Goal: Task Accomplishment & Management: Use online tool/utility

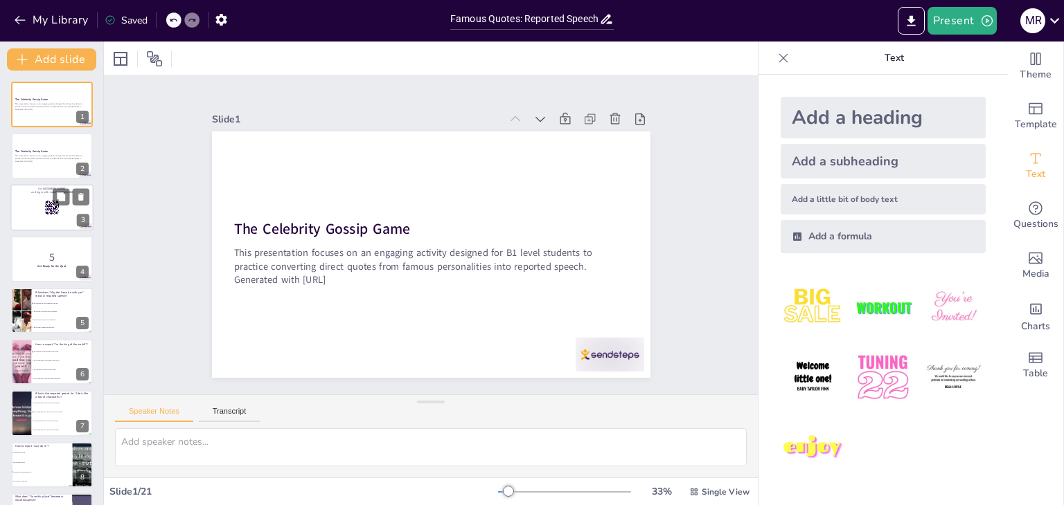
checkbox input "true"
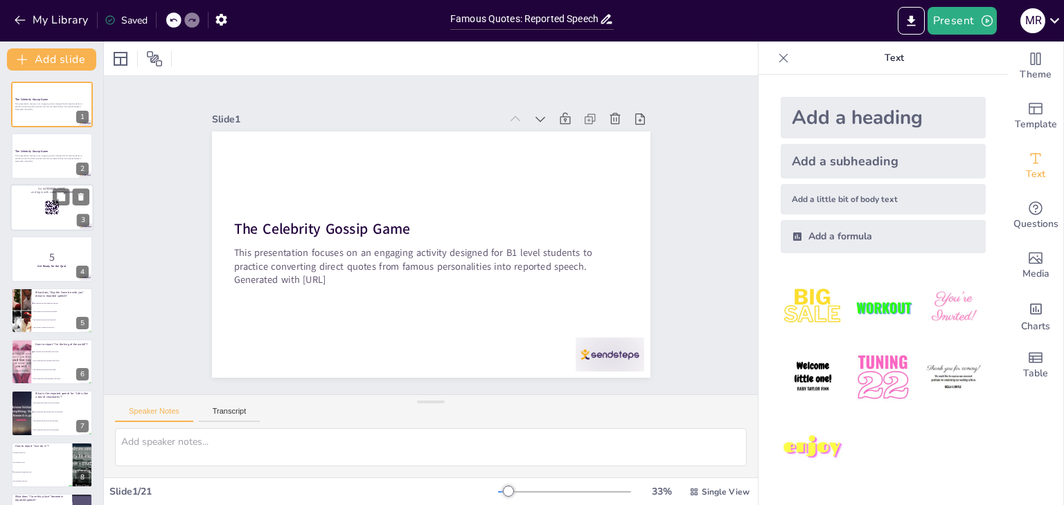
checkbox input "true"
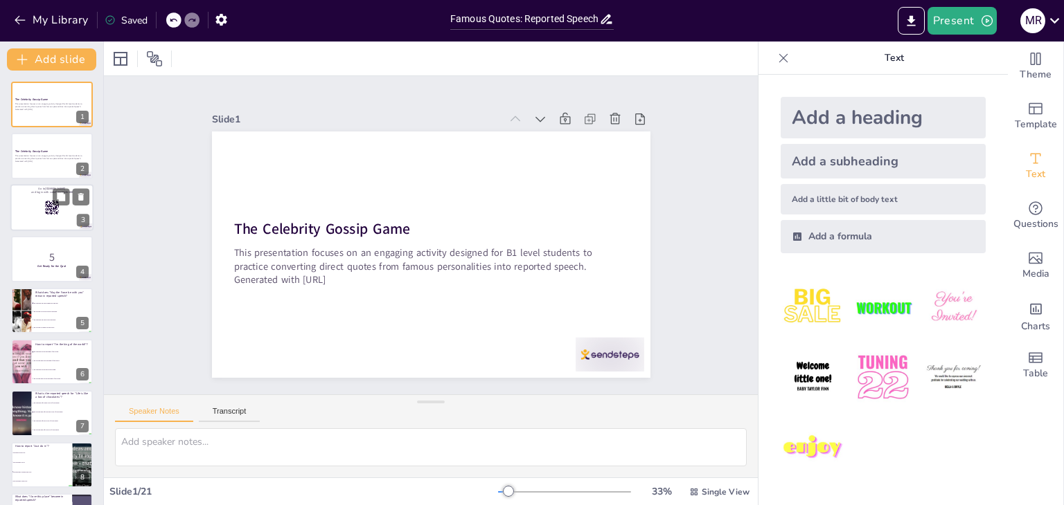
checkbox input "true"
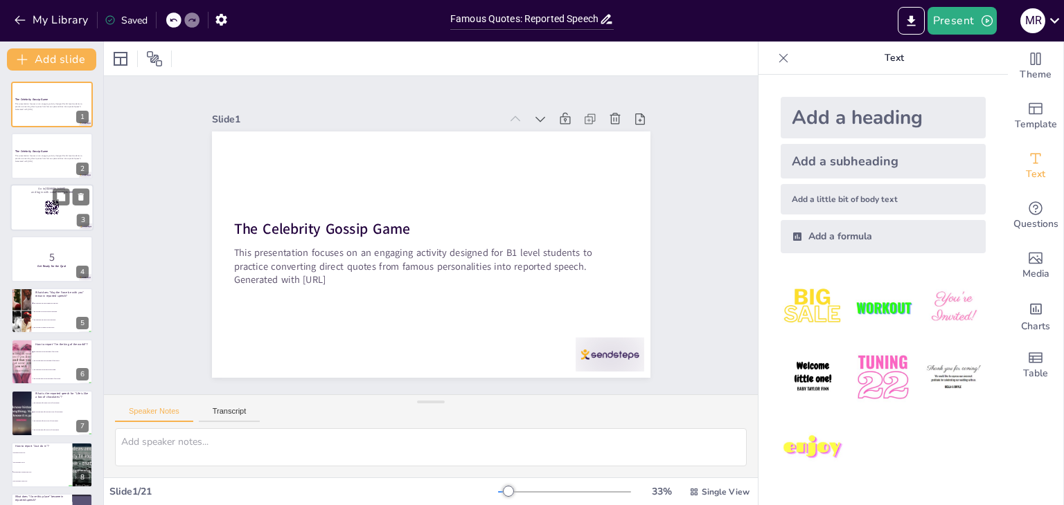
checkbox input "true"
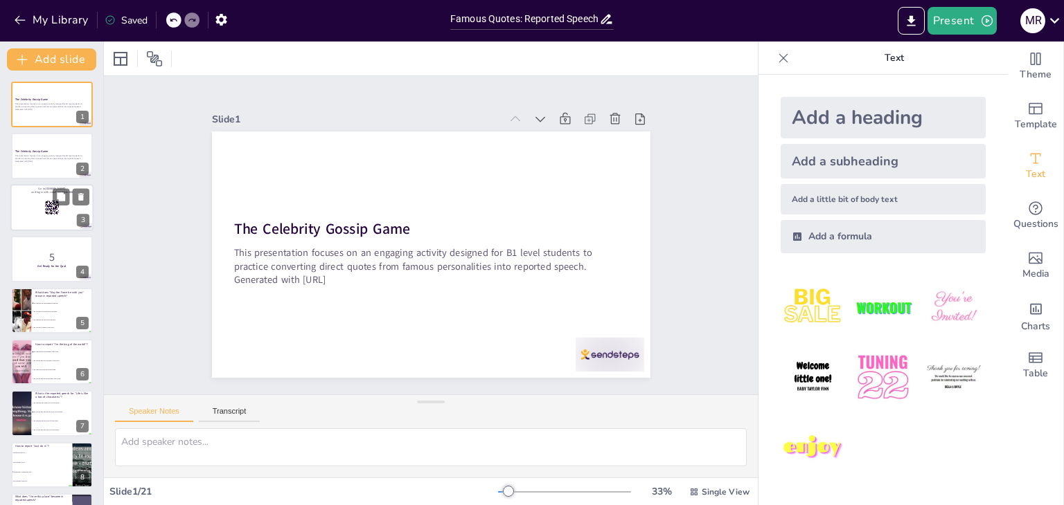
checkbox input "true"
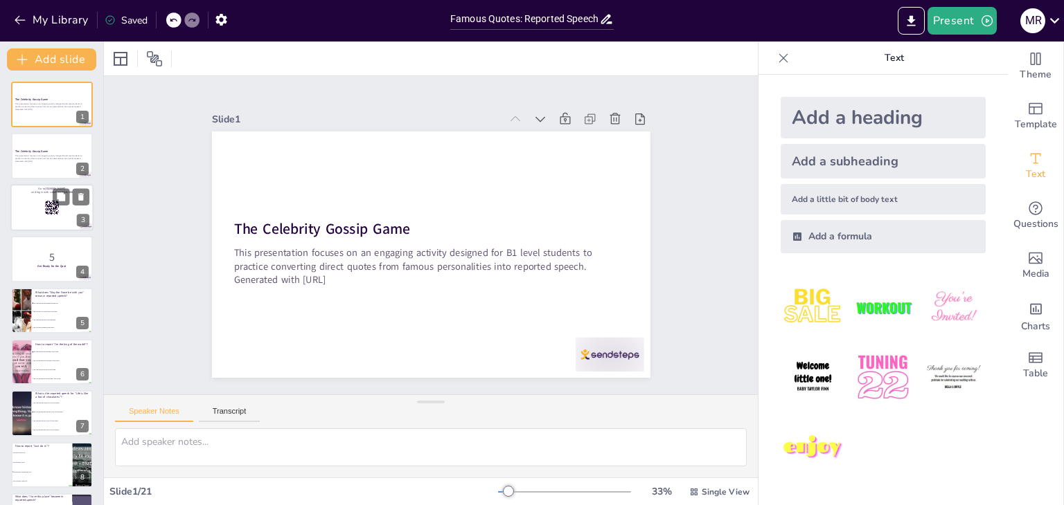
checkbox input "true"
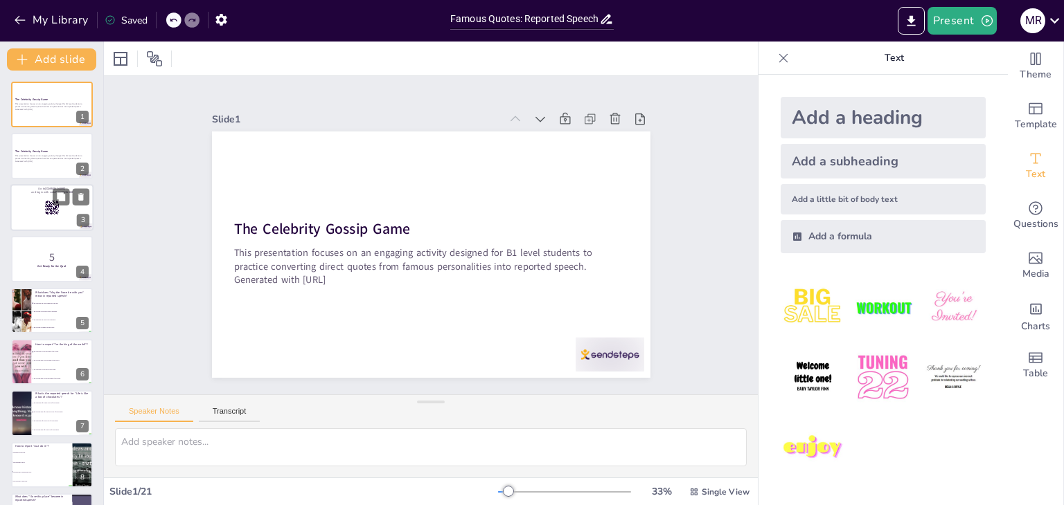
checkbox input "true"
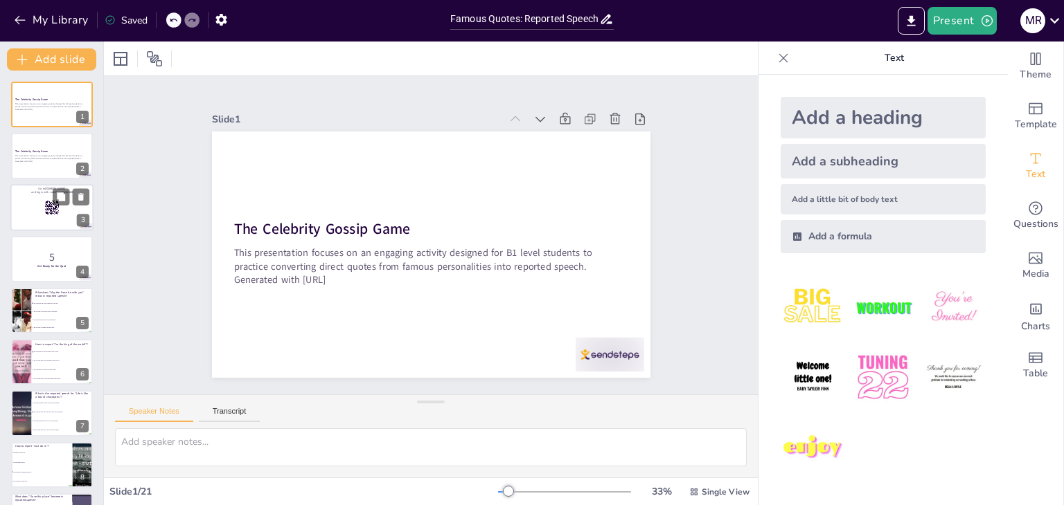
checkbox input "true"
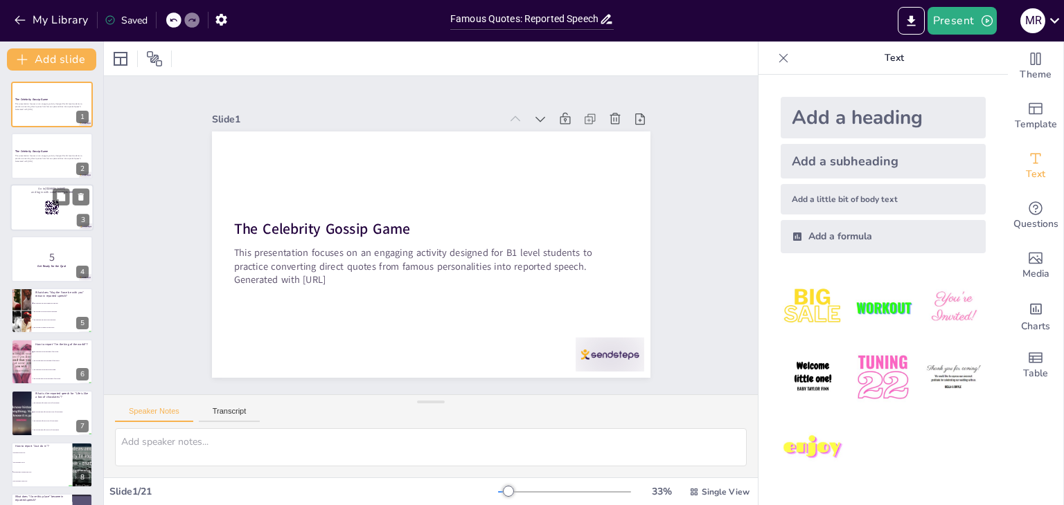
checkbox input "true"
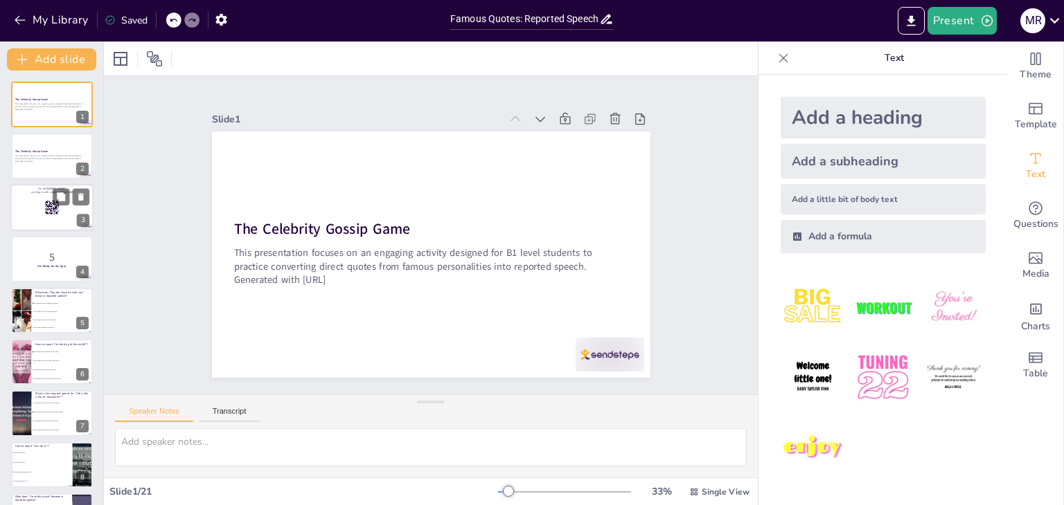
checkbox input "true"
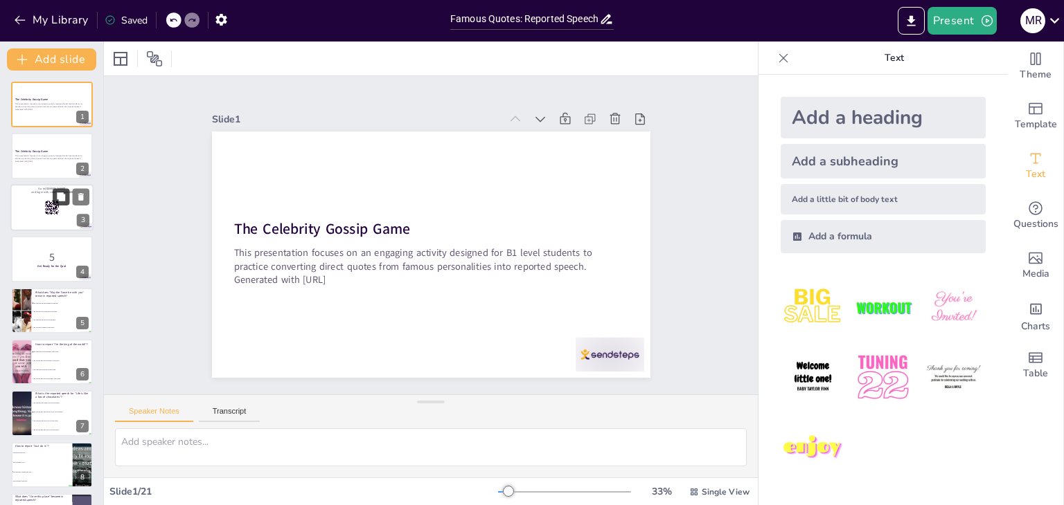
checkbox input "true"
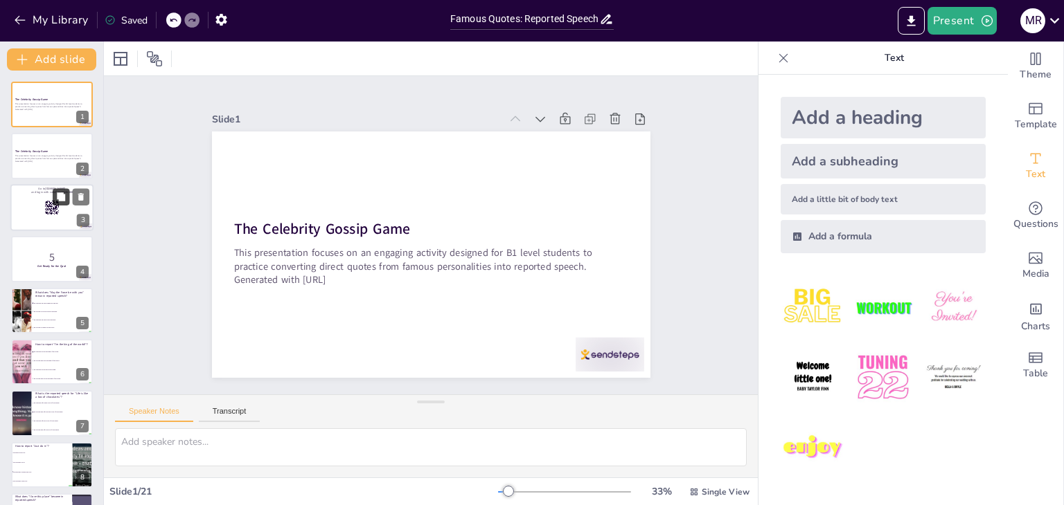
checkbox input "true"
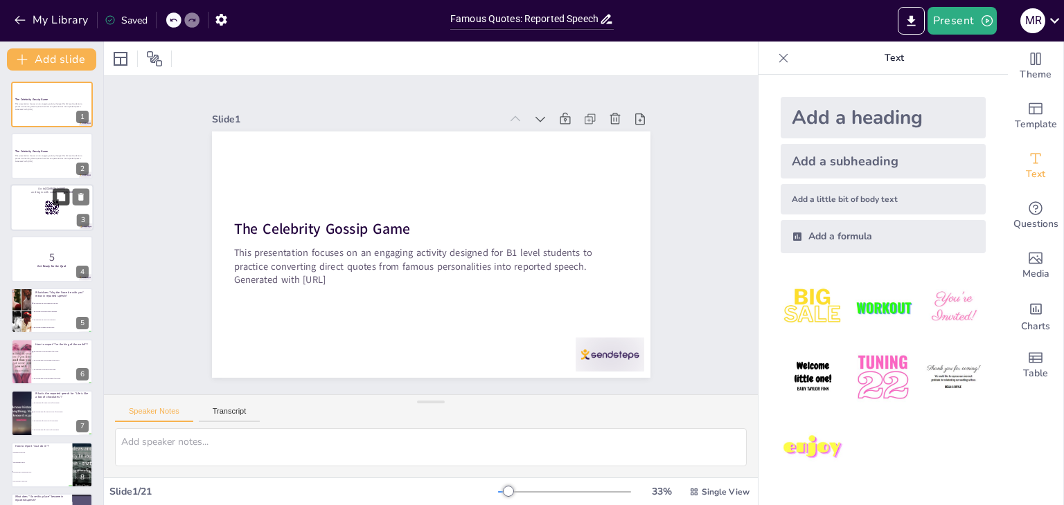
checkbox input "true"
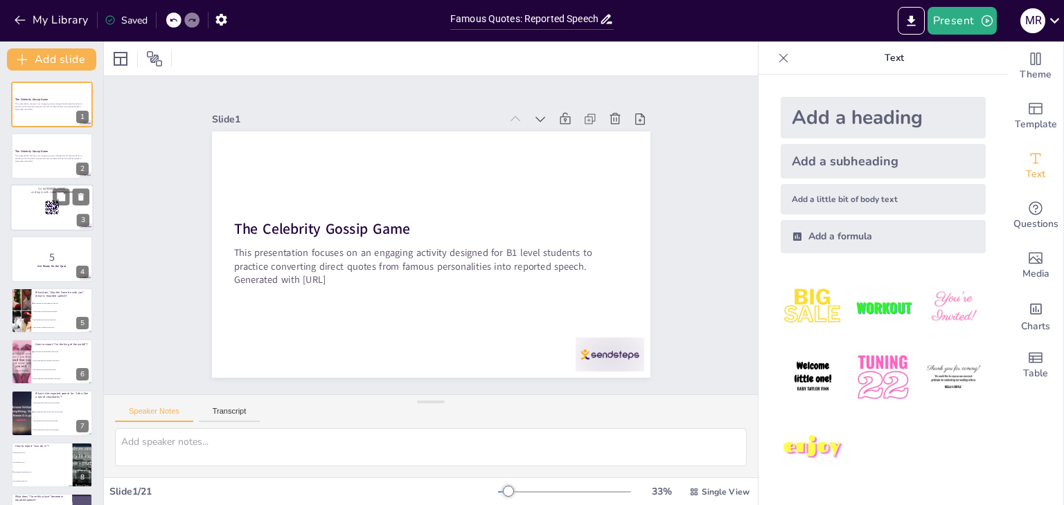
checkbox input "true"
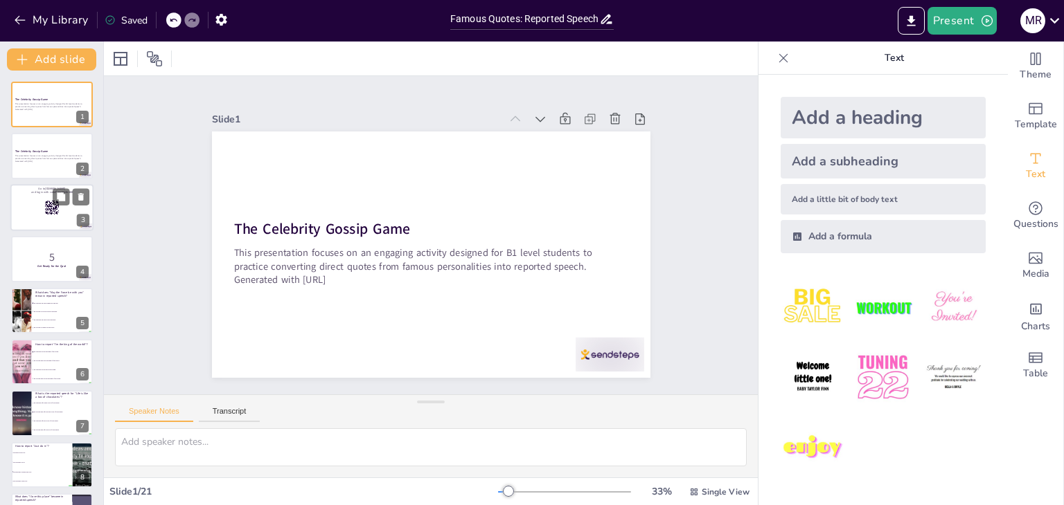
checkbox input "true"
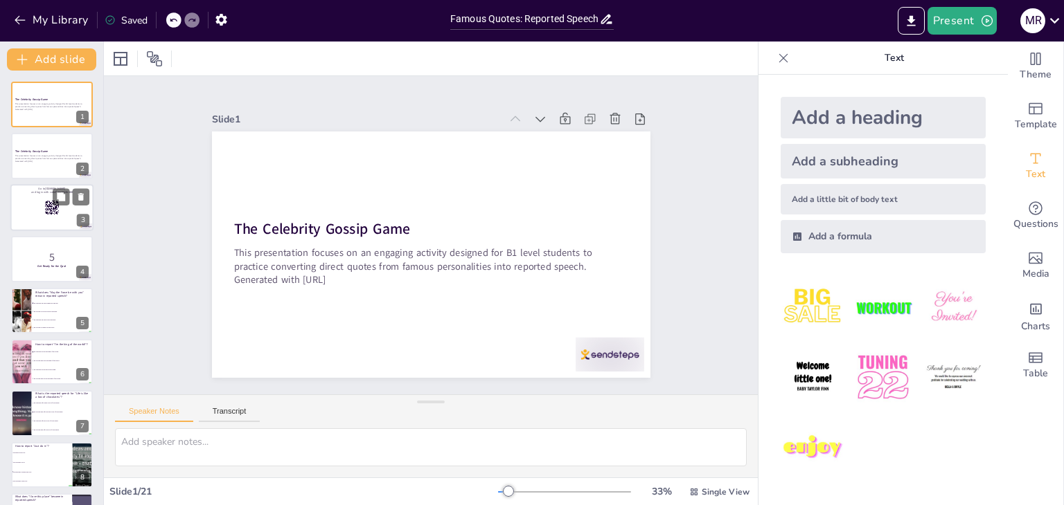
checkbox input "true"
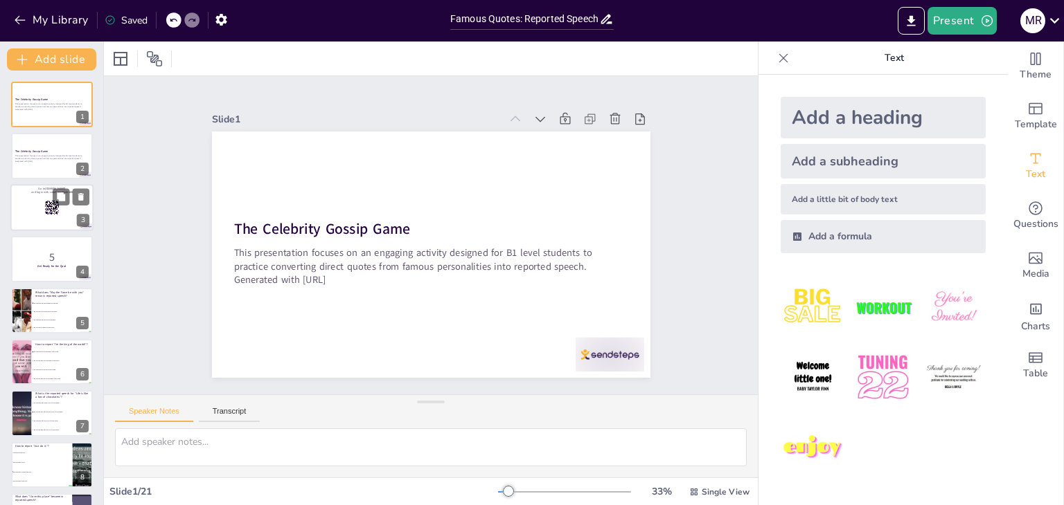
checkbox input "true"
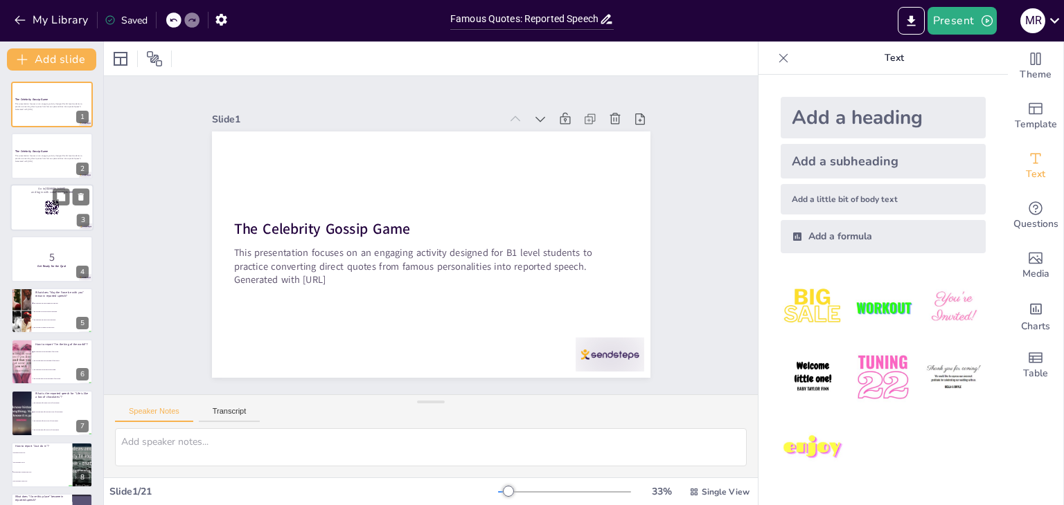
checkbox input "true"
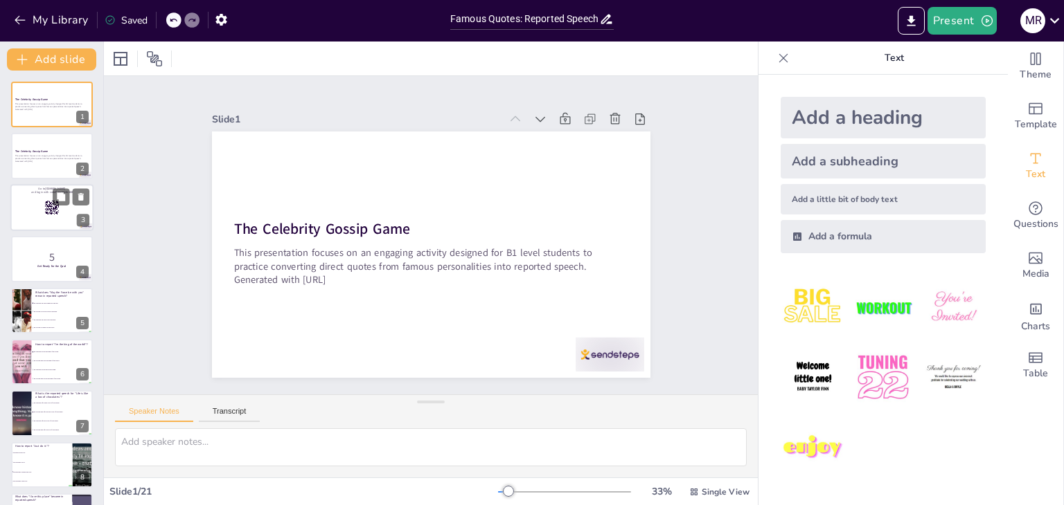
checkbox input "true"
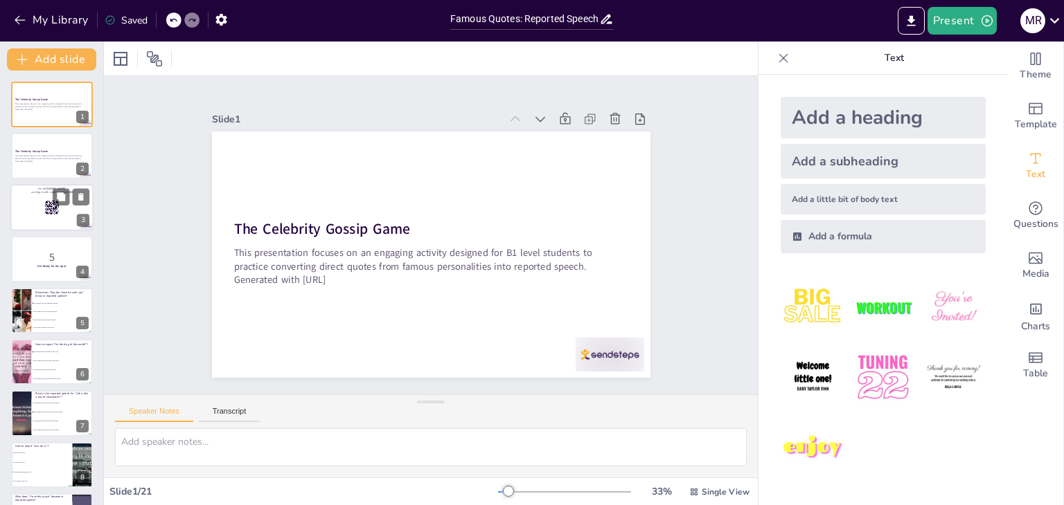
checkbox input "true"
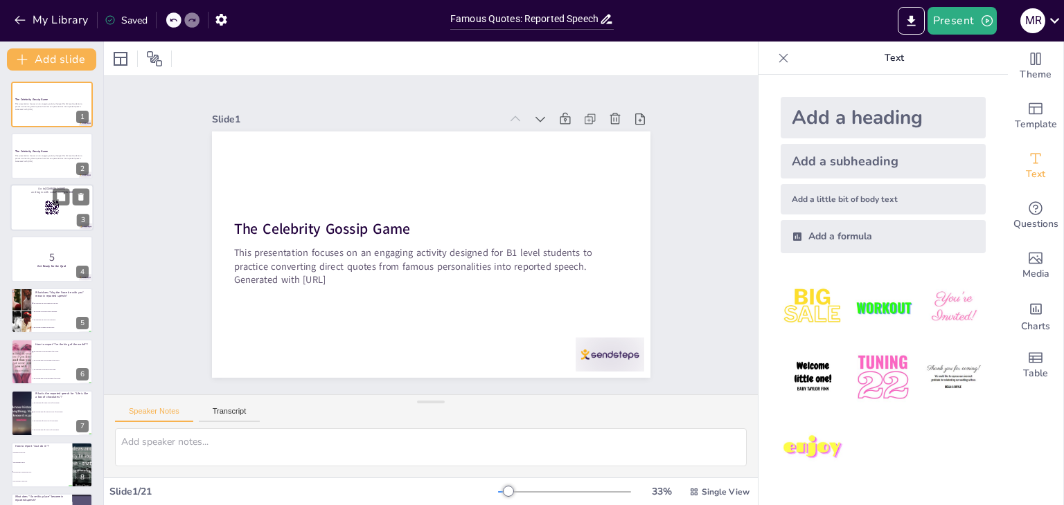
checkbox input "true"
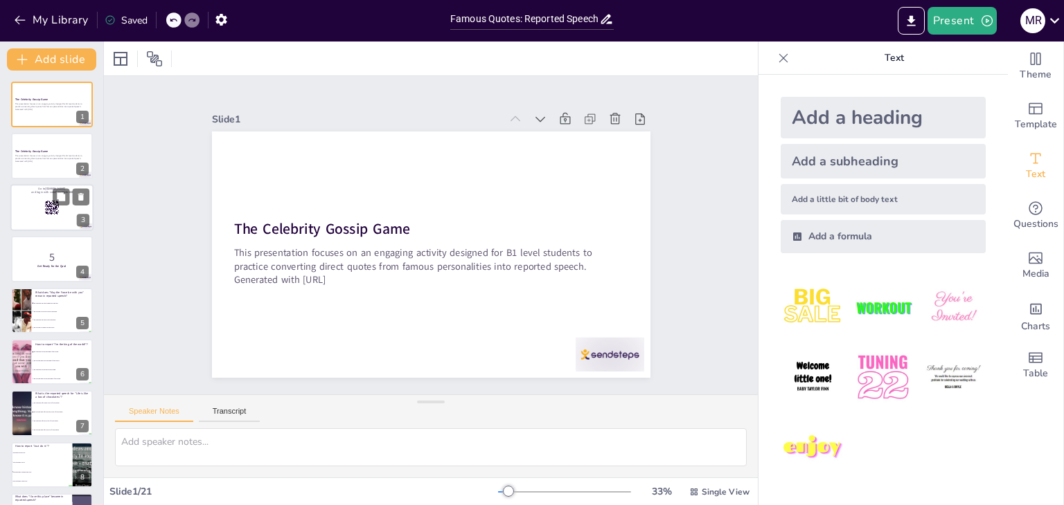
checkbox input "true"
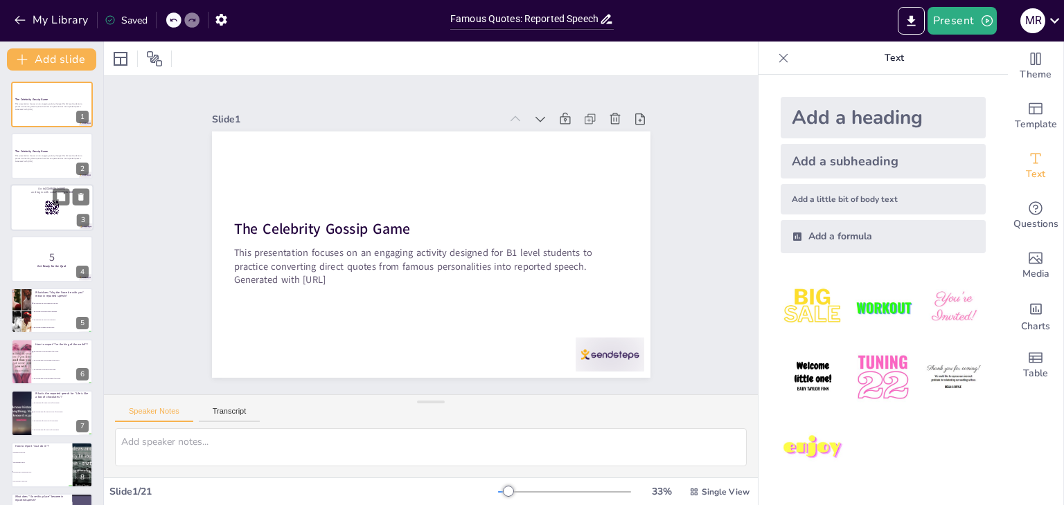
checkbox input "true"
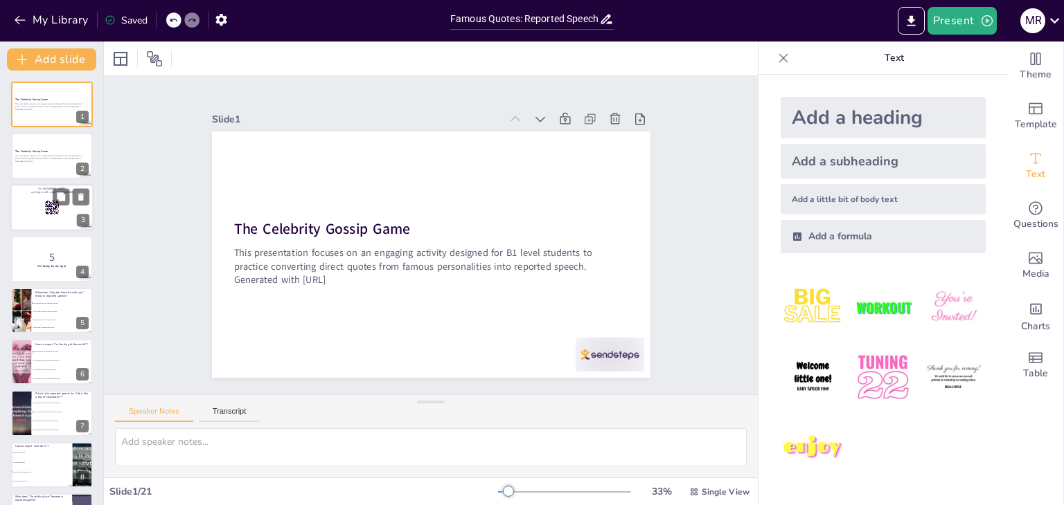
checkbox input "true"
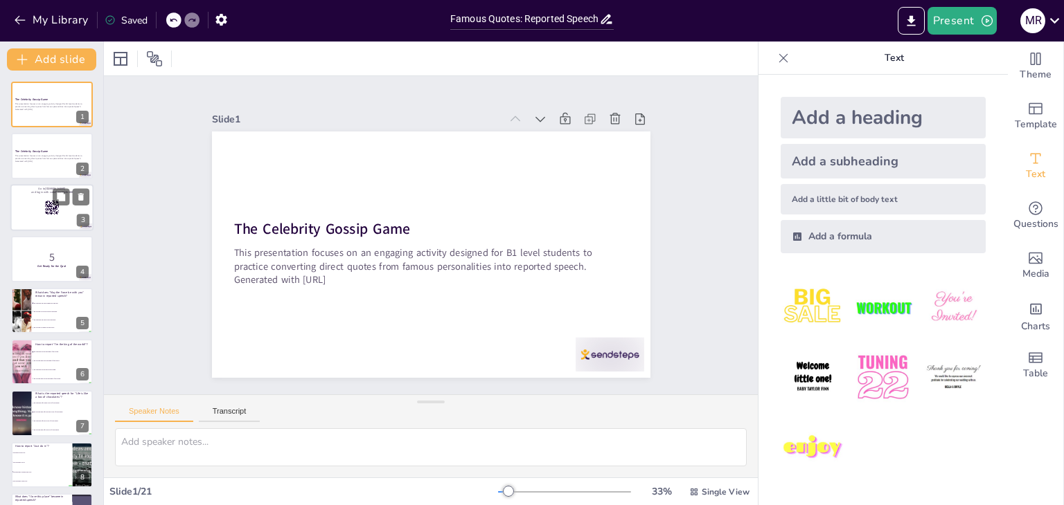
checkbox input "true"
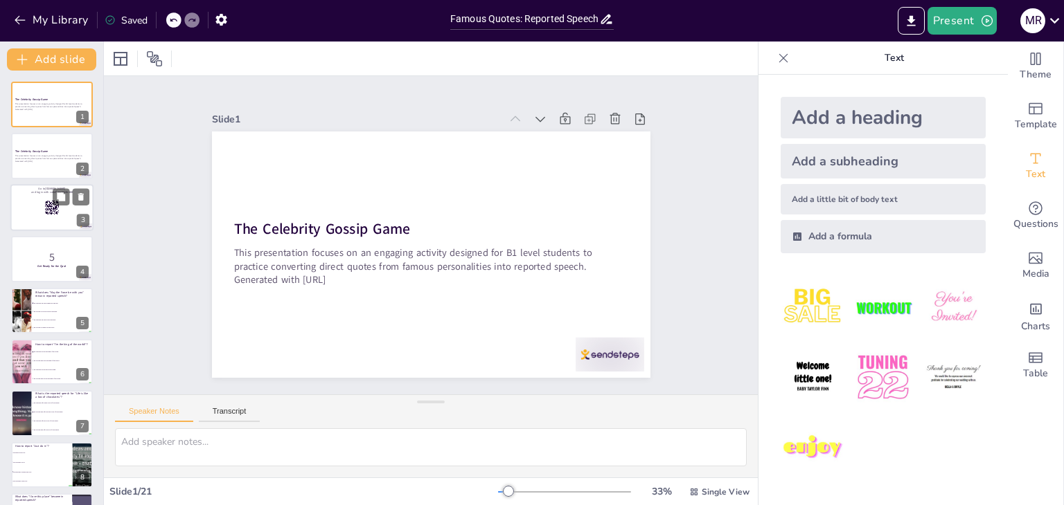
checkbox input "true"
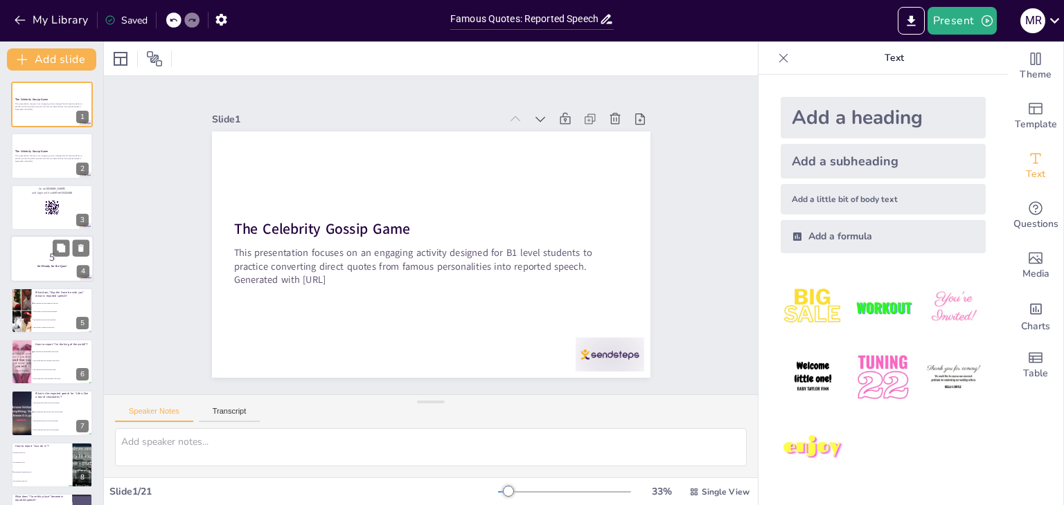
checkbox input "true"
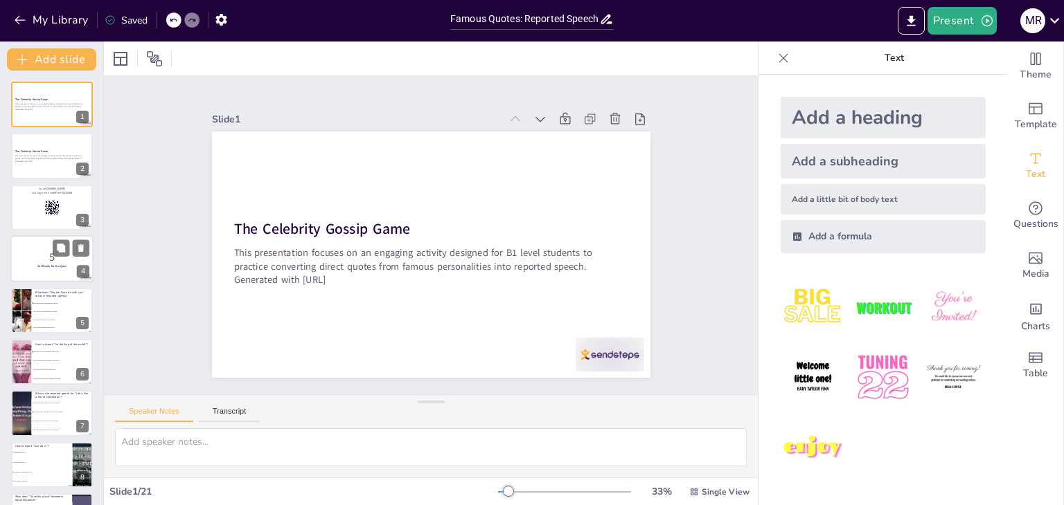
checkbox input "true"
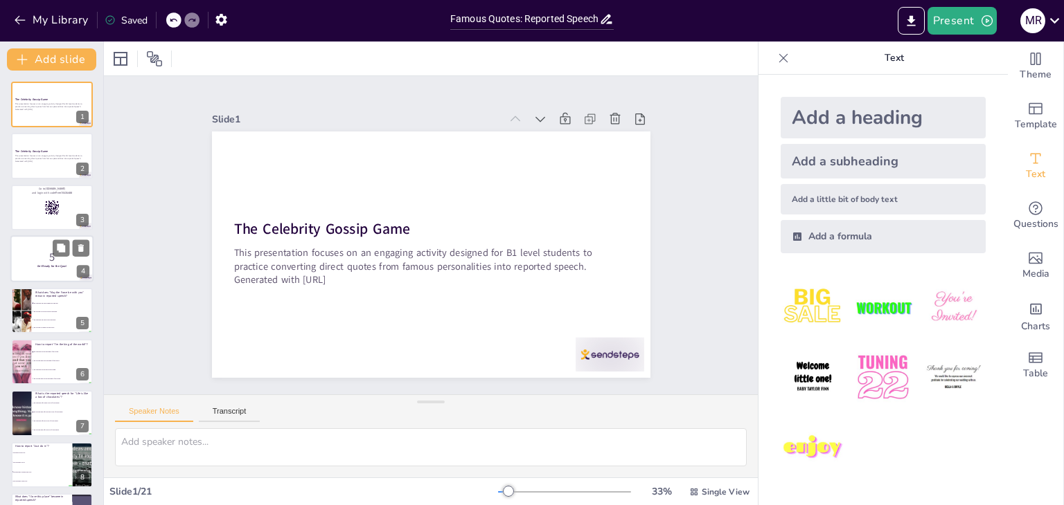
checkbox input "true"
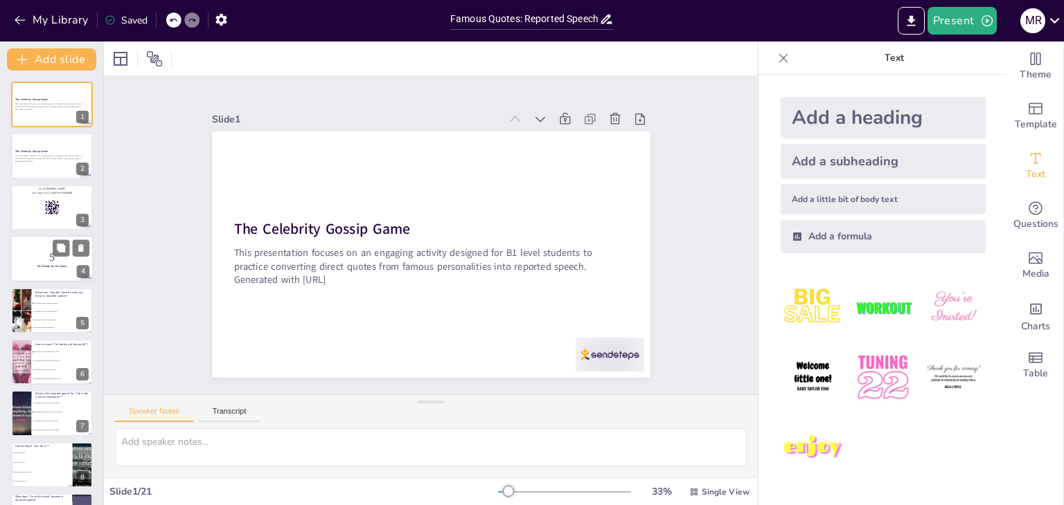
checkbox input "true"
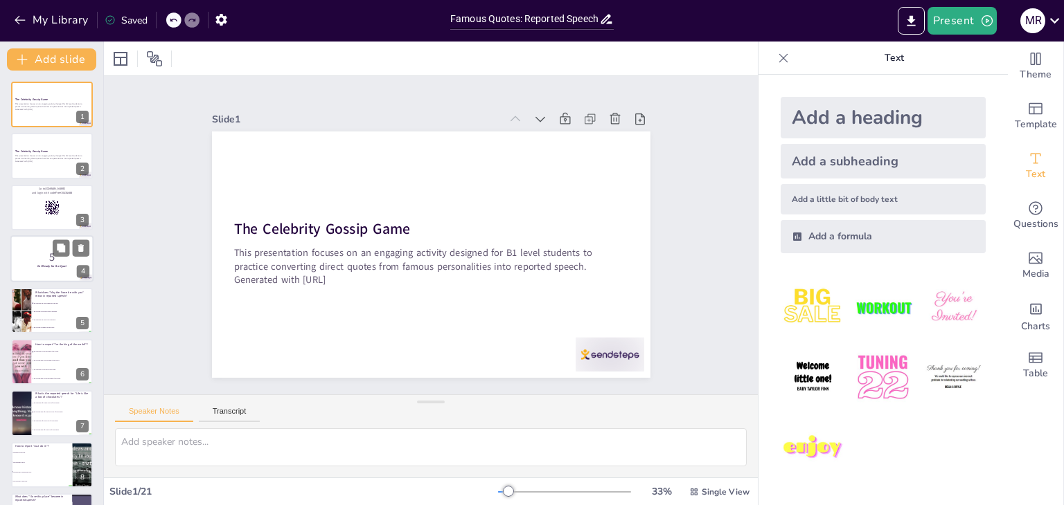
checkbox input "true"
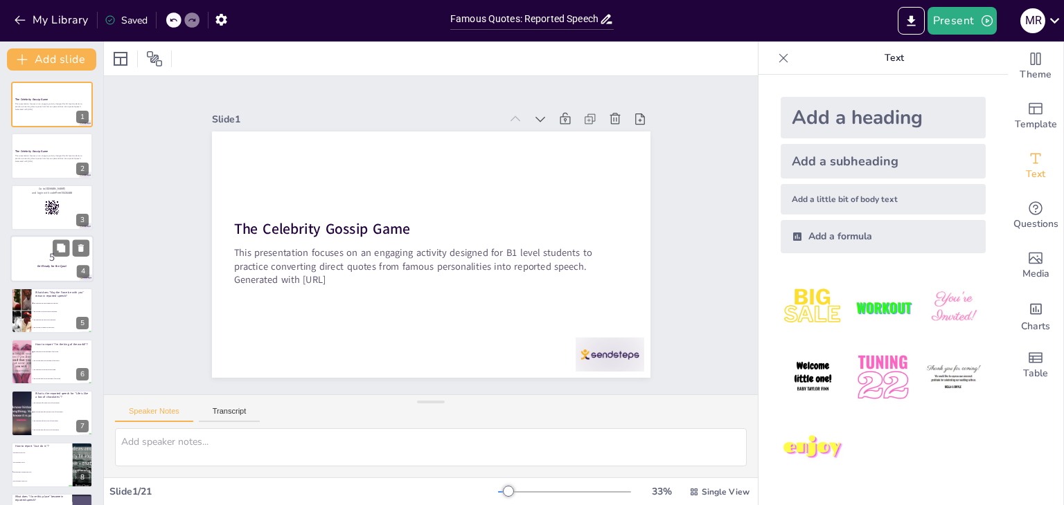
checkbox input "true"
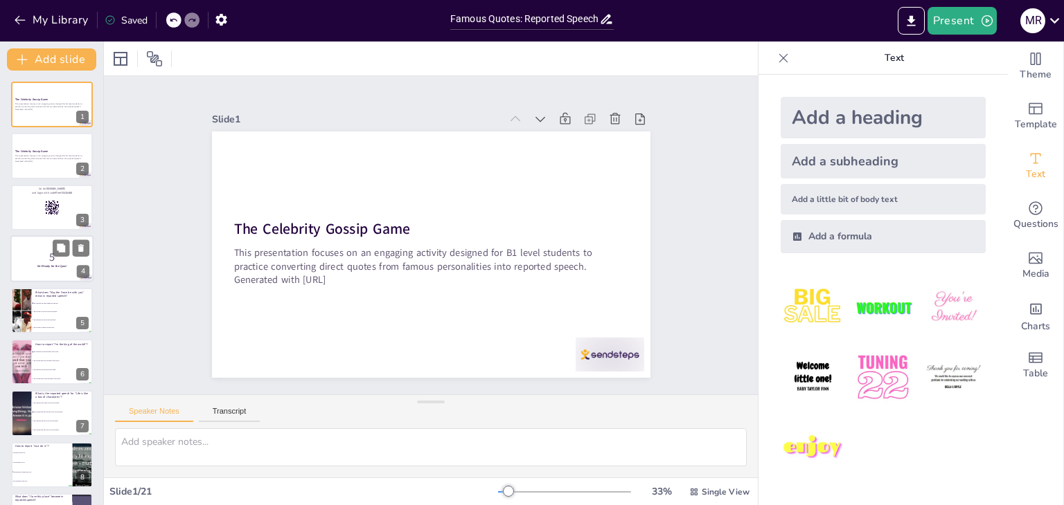
checkbox input "true"
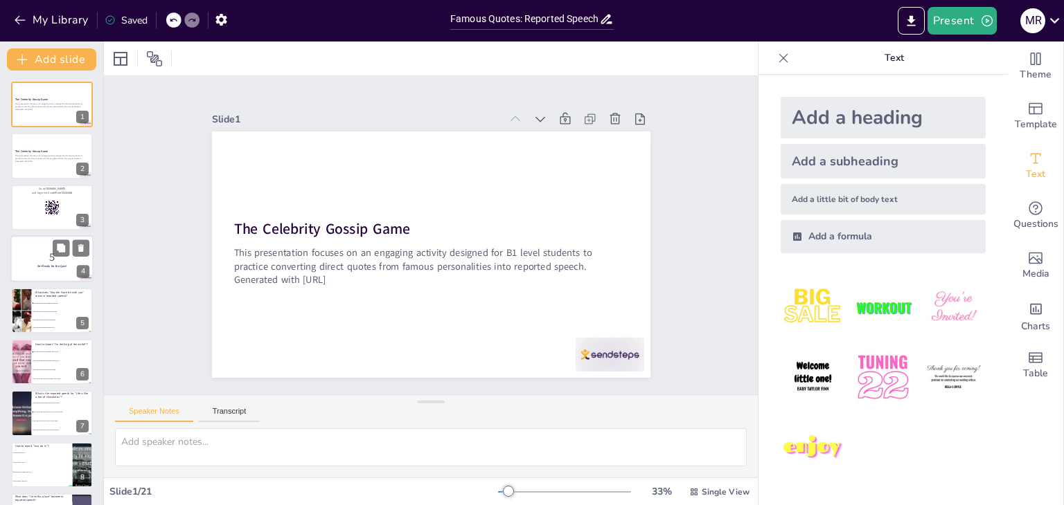
checkbox input "true"
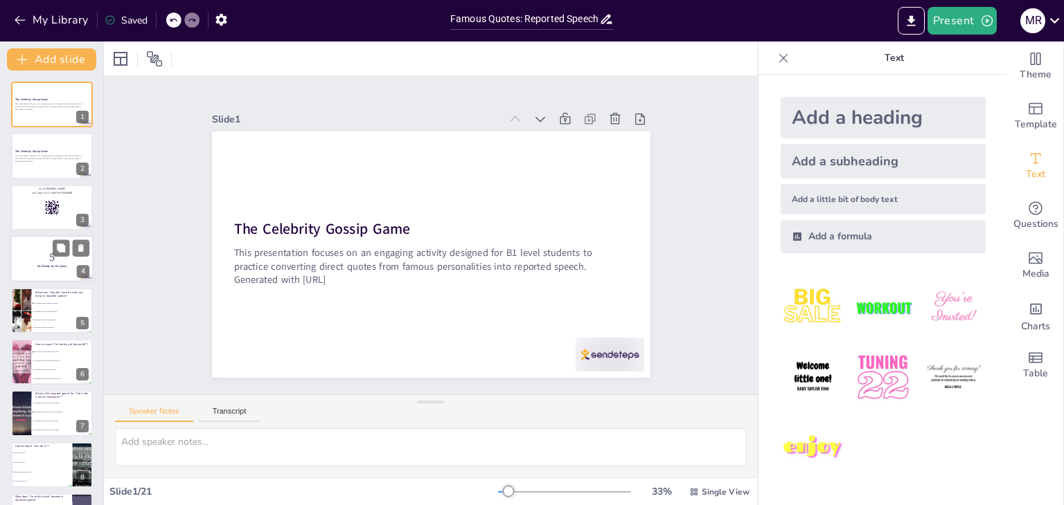
checkbox input "true"
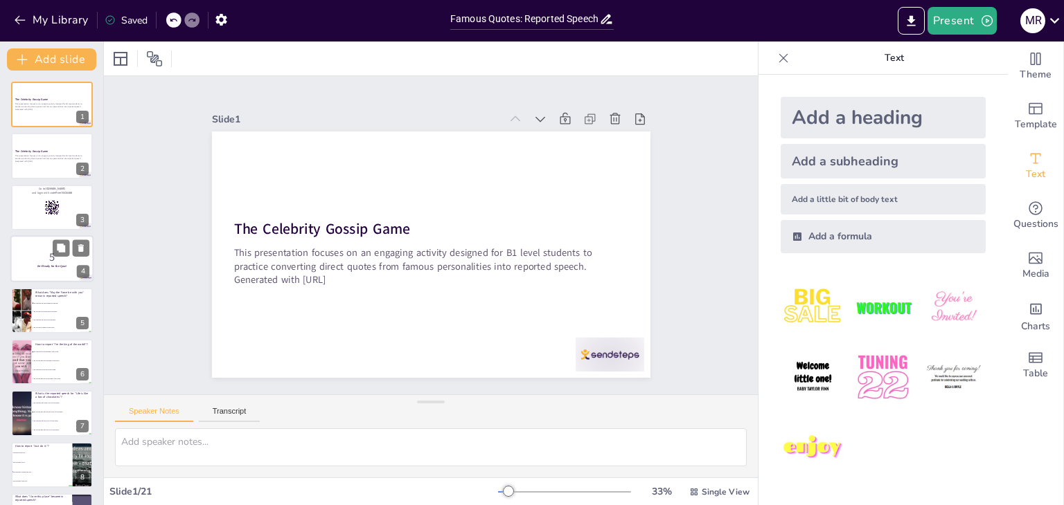
checkbox input "true"
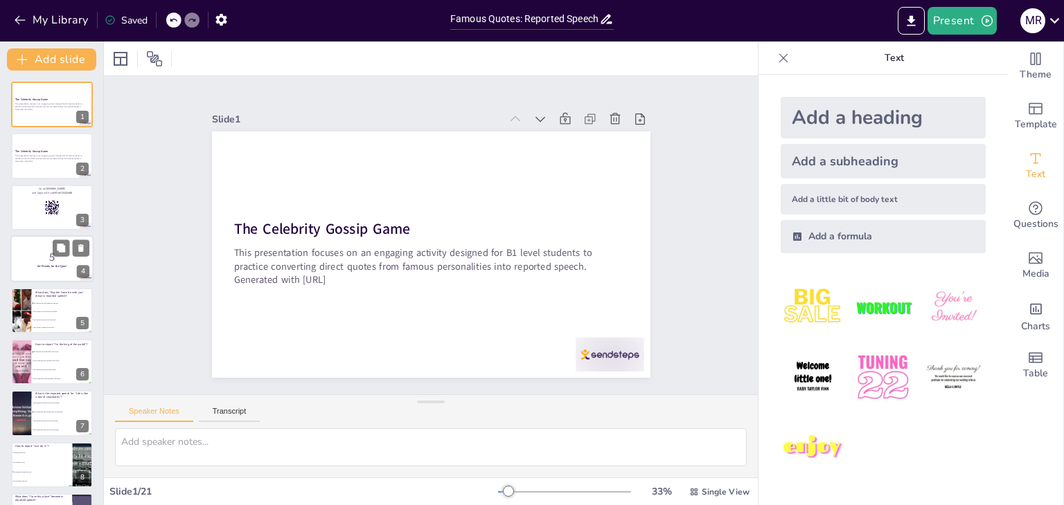
checkbox input "true"
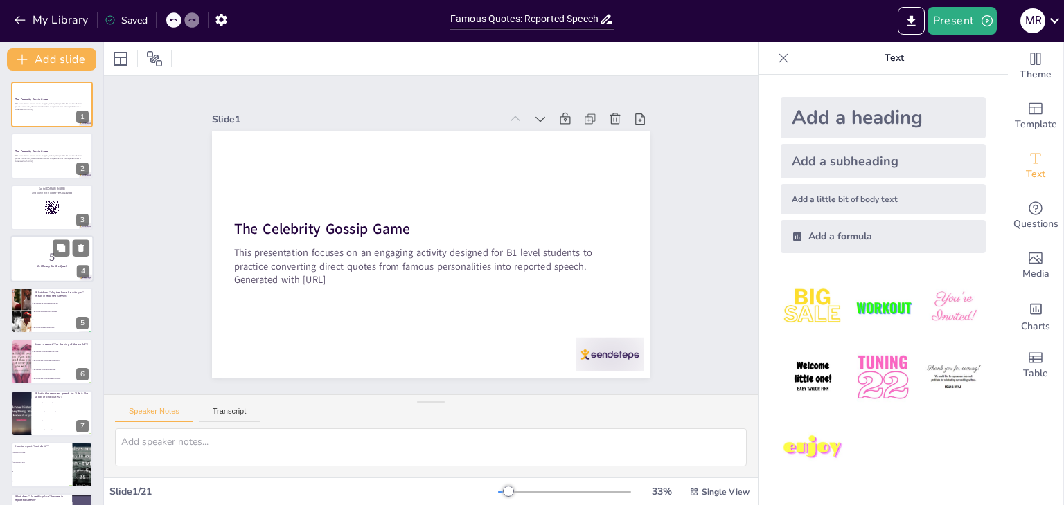
checkbox input "true"
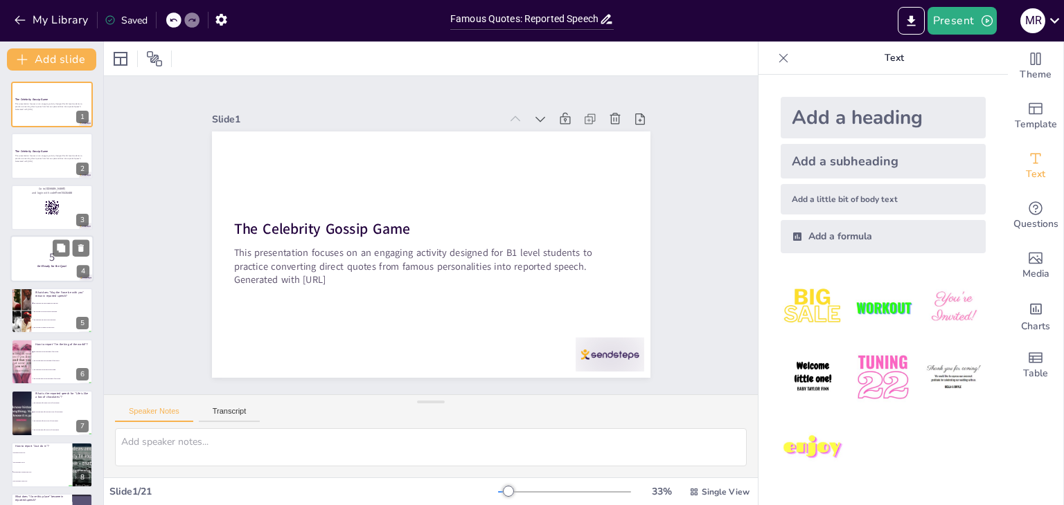
checkbox input "true"
click at [47, 262] on p "5" at bounding box center [52, 257] width 75 height 15
checkbox input "true"
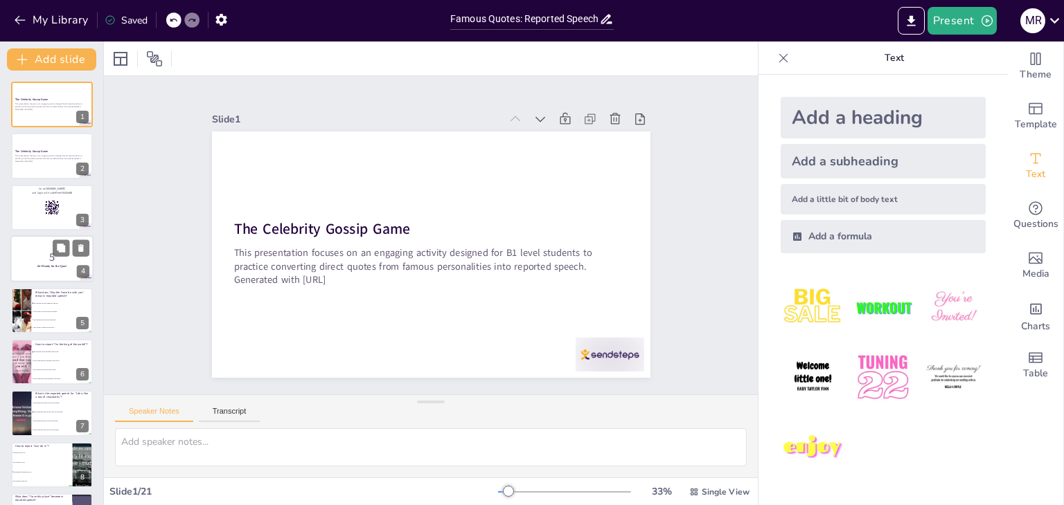
checkbox input "true"
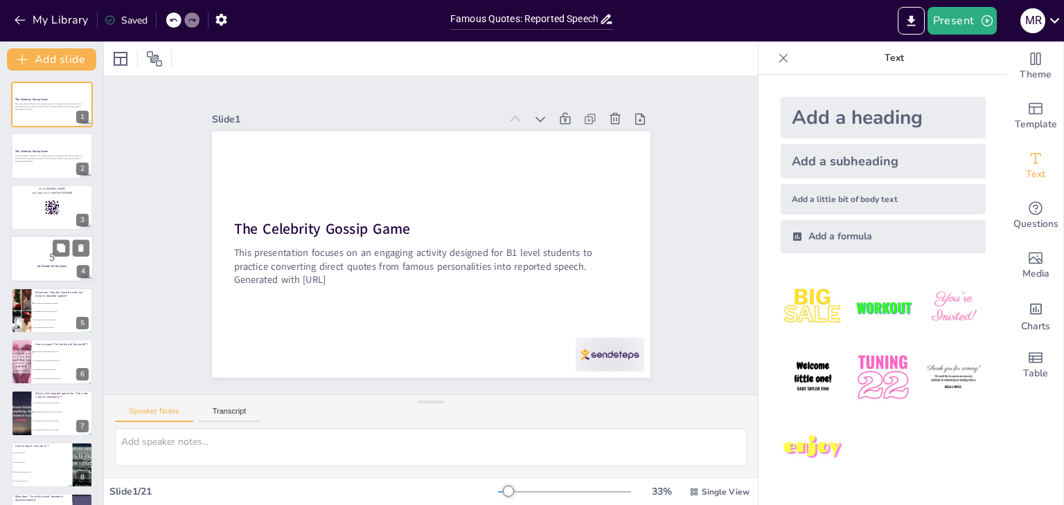
checkbox input "true"
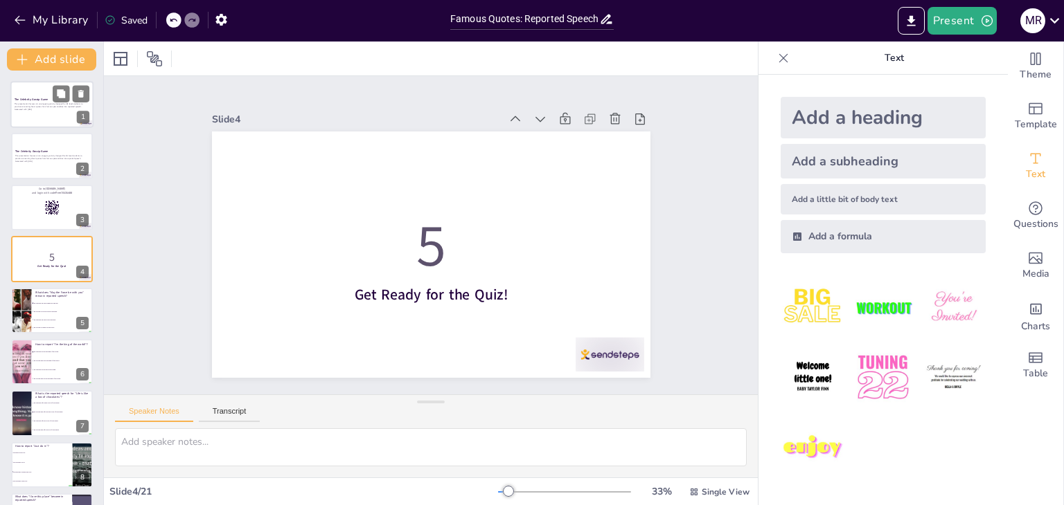
click at [48, 108] on p "This presentation focuses on an engaging activity designed for B1 level student…" at bounding box center [52, 105] width 75 height 5
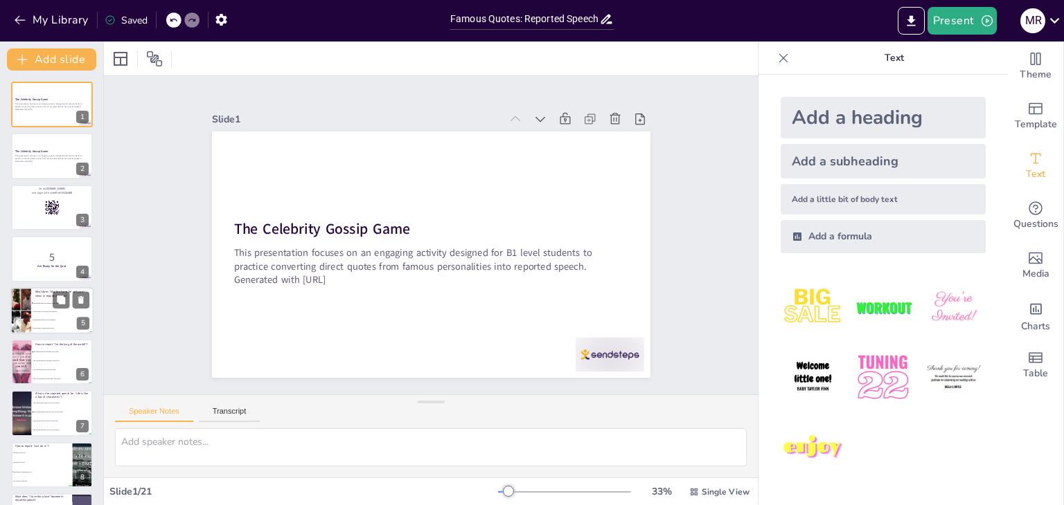
click at [49, 316] on li "He said that the Force was with him." at bounding box center [62, 320] width 62 height 8
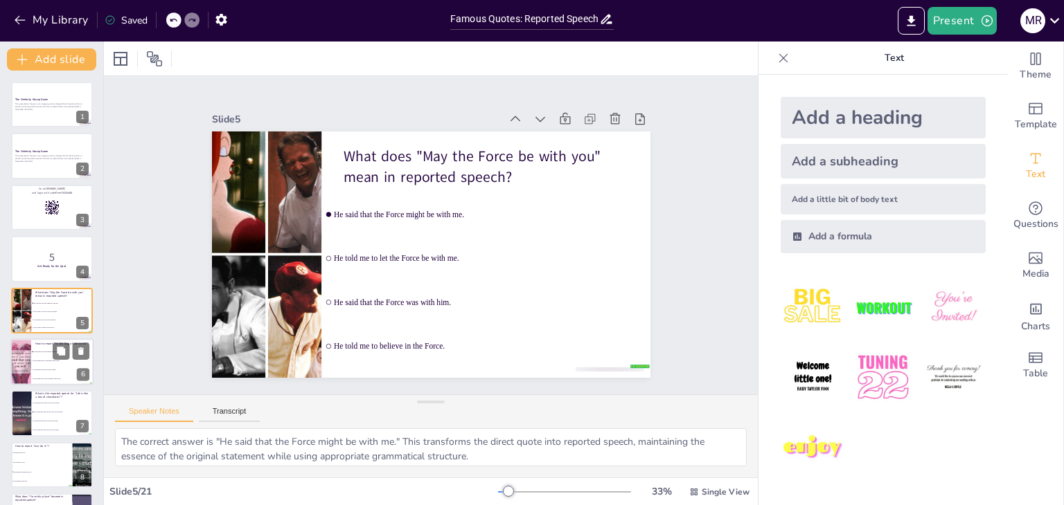
scroll to position [22, 0]
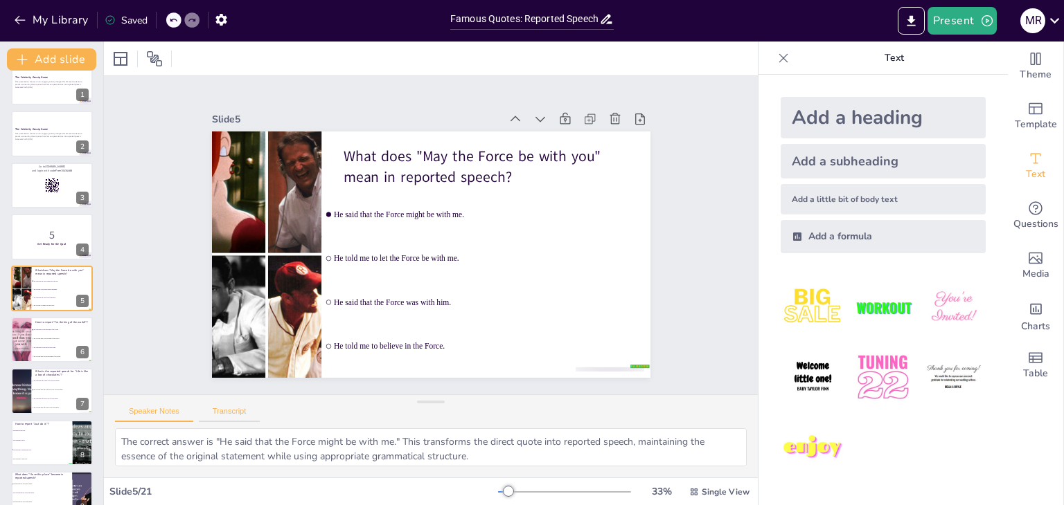
click at [233, 410] on button "Transcript" at bounding box center [230, 414] width 62 height 15
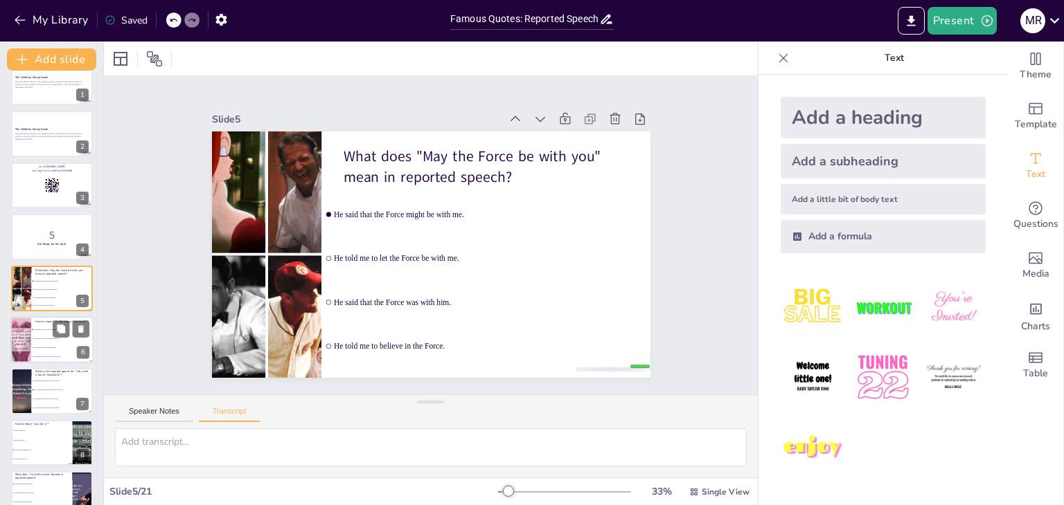
click at [21, 343] on div at bounding box center [21, 339] width 66 height 47
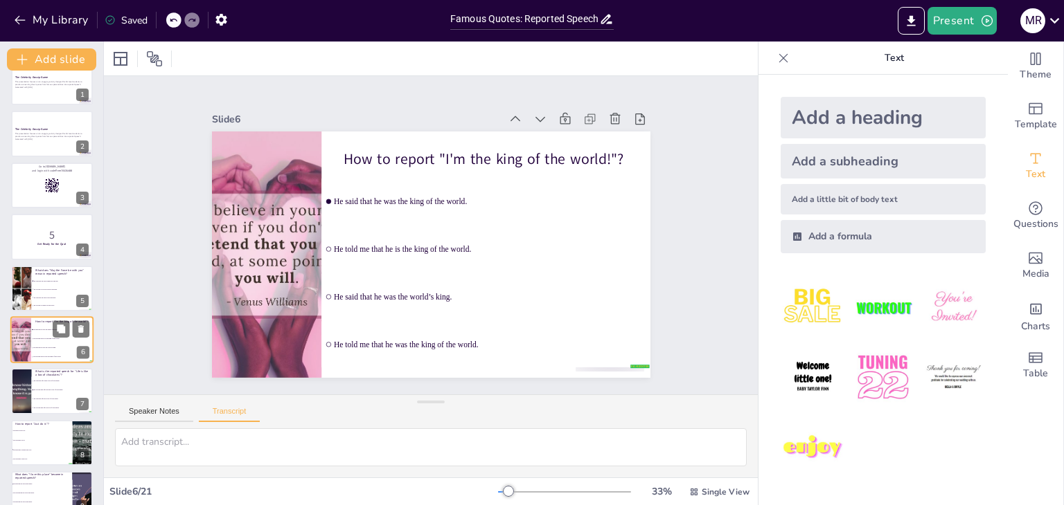
scroll to position [74, 0]
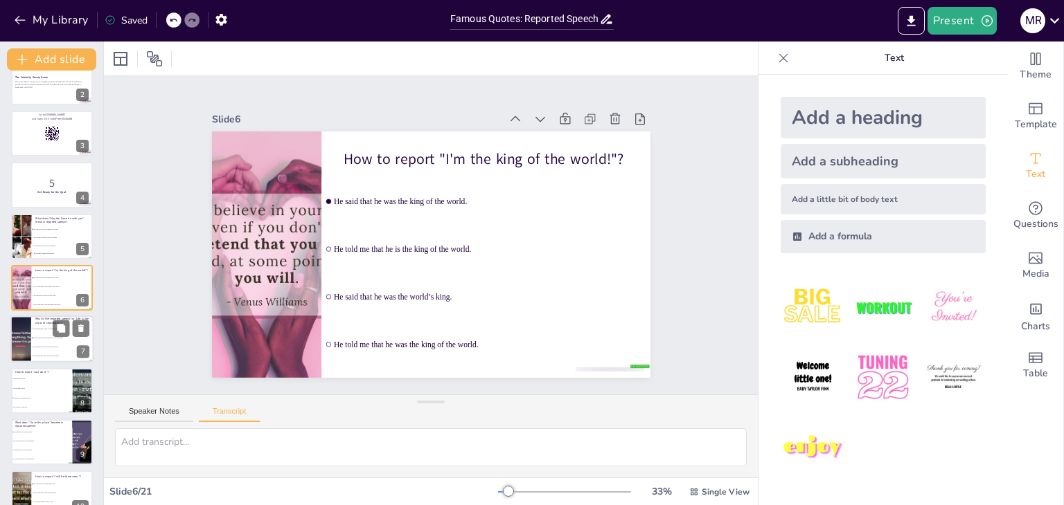
click at [37, 353] on li "He told me that life is a box of chocolates." at bounding box center [62, 356] width 62 height 9
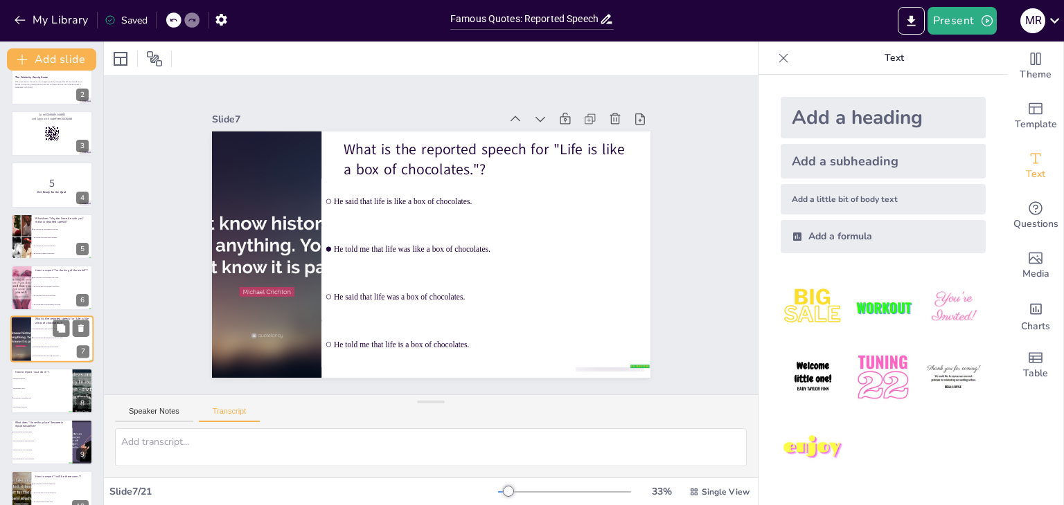
scroll to position [125, 0]
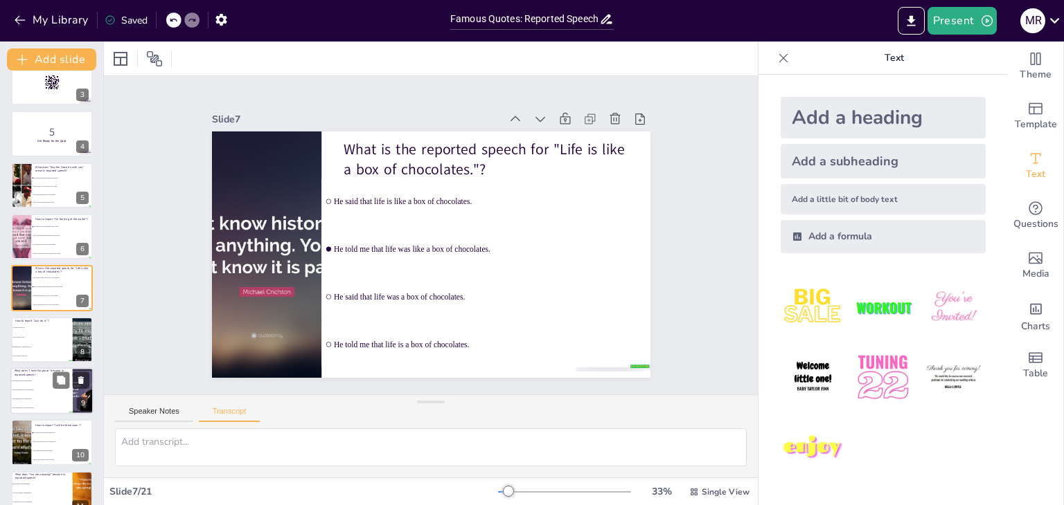
click at [38, 389] on span "He told me that he loves this place." at bounding box center [42, 390] width 60 height 2
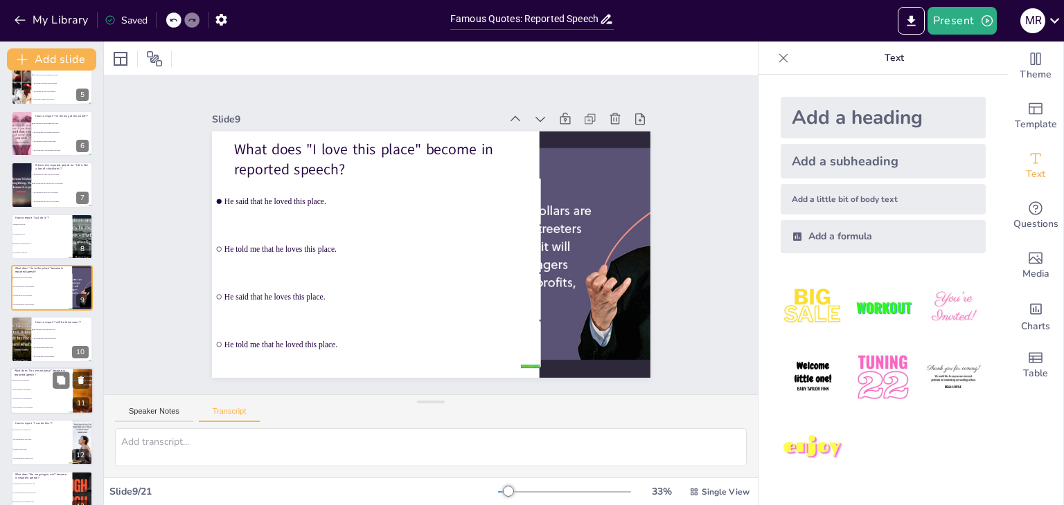
click at [36, 398] on span "He said that you were amazing." at bounding box center [42, 399] width 60 height 2
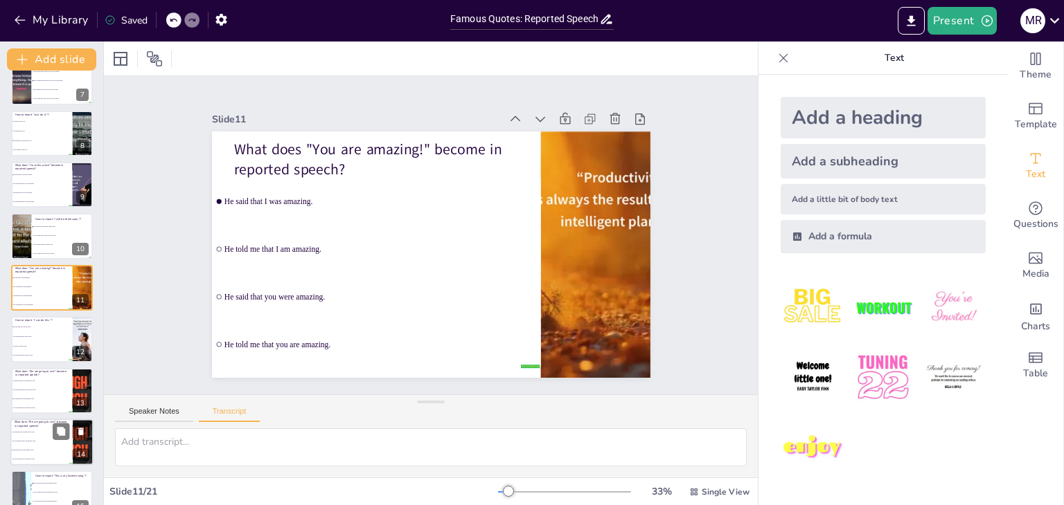
click at [27, 442] on li "He told me that they are going to win." at bounding box center [41, 441] width 62 height 9
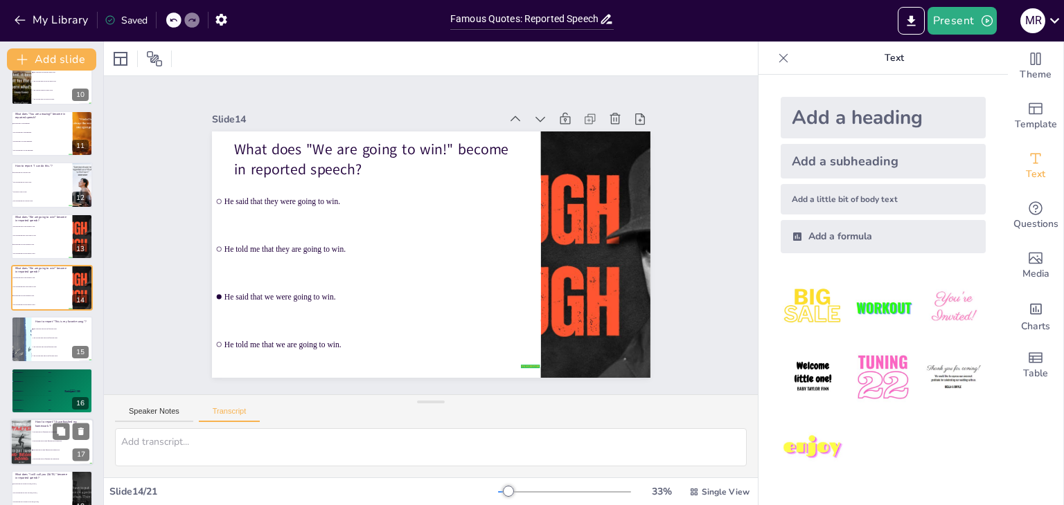
click at [31, 451] on li "He said that he had finished his homework." at bounding box center [62, 450] width 62 height 9
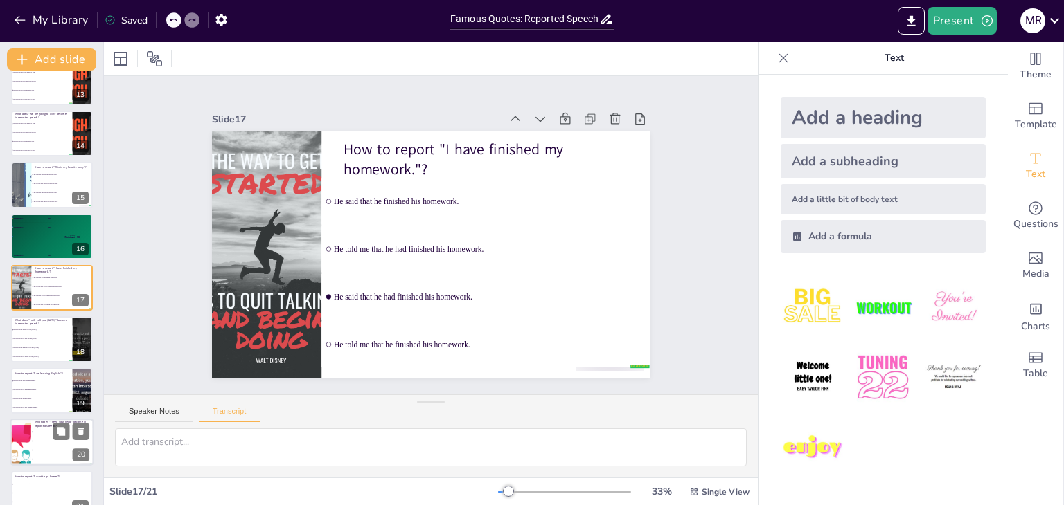
scroll to position [663, 0]
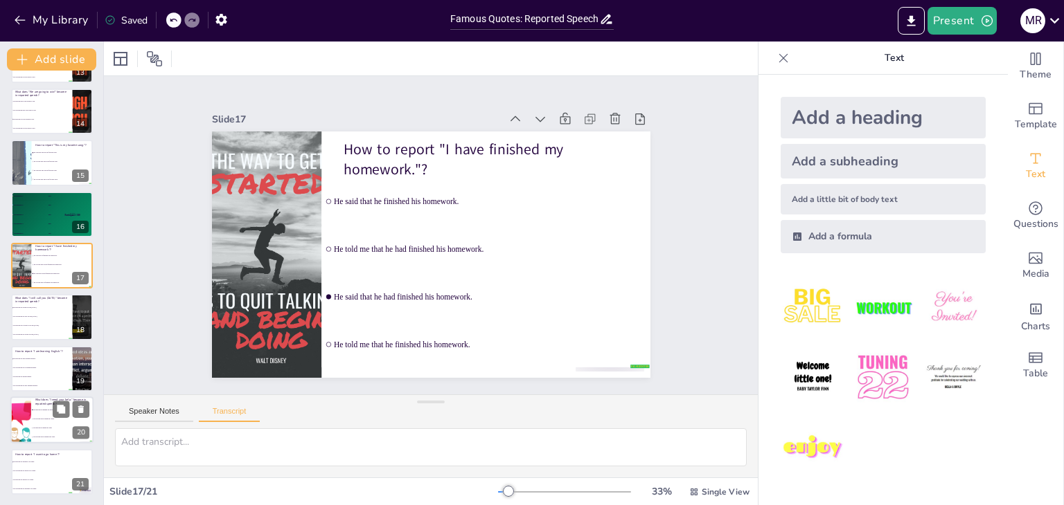
click at [34, 430] on li "He said that he needs my help." at bounding box center [62, 428] width 62 height 9
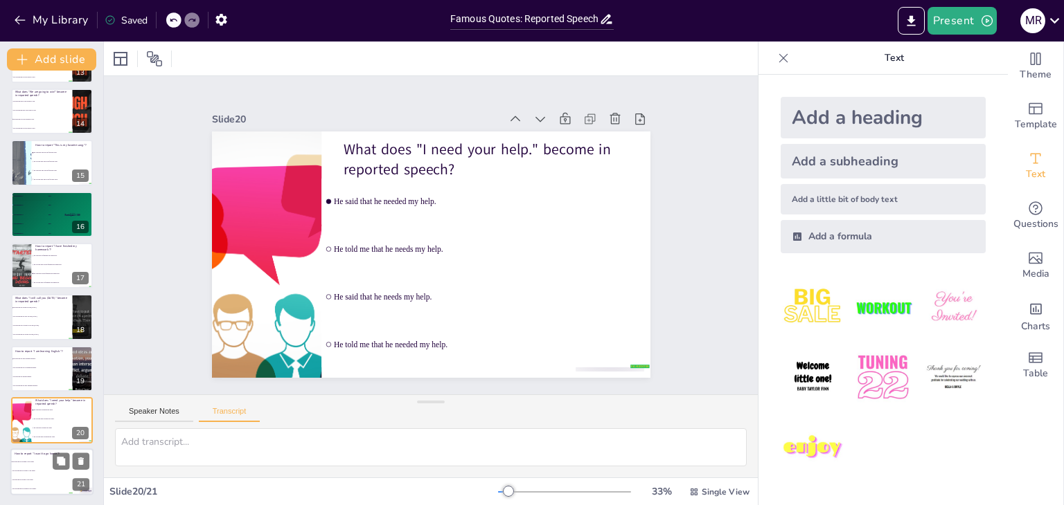
click at [35, 477] on li "He said that he wants to go home." at bounding box center [41, 480] width 62 height 9
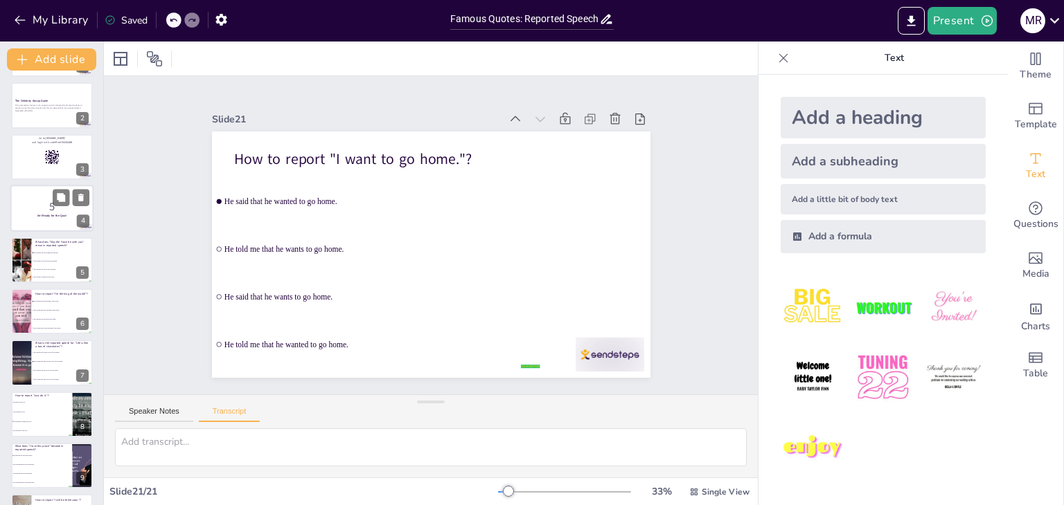
scroll to position [0, 0]
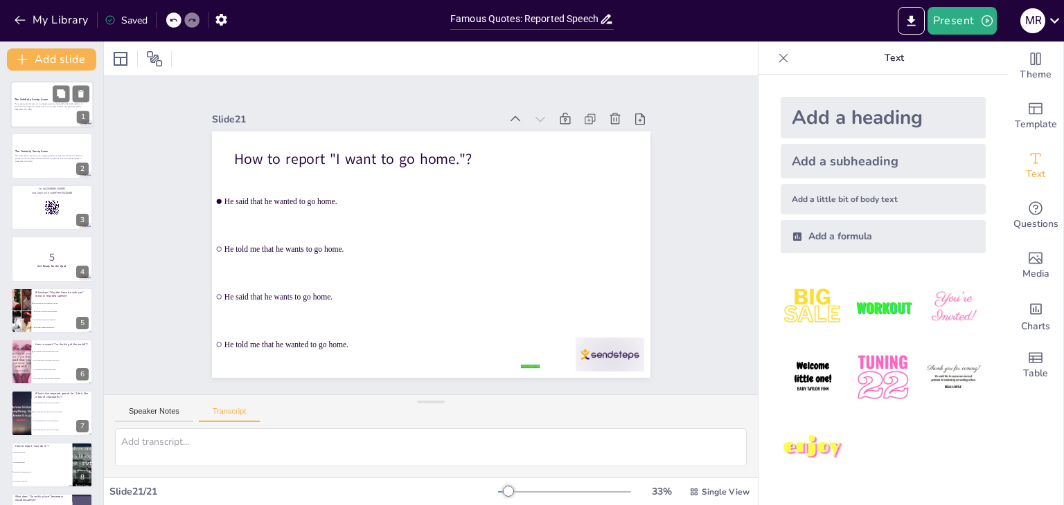
click at [40, 95] on div at bounding box center [51, 104] width 83 height 47
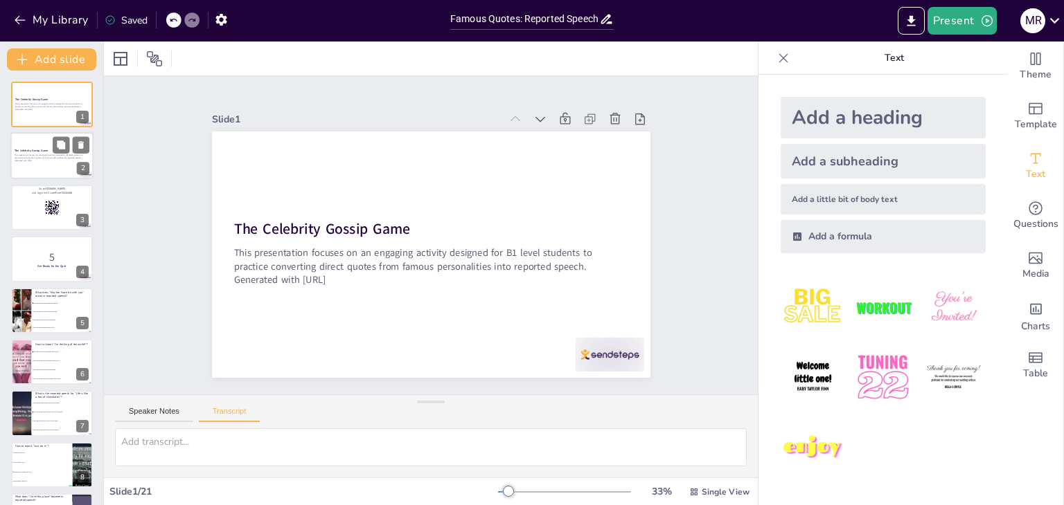
click at [48, 165] on div at bounding box center [51, 156] width 83 height 47
click at [29, 165] on div at bounding box center [51, 156] width 83 height 47
click at [81, 145] on icon at bounding box center [81, 146] width 6 height 8
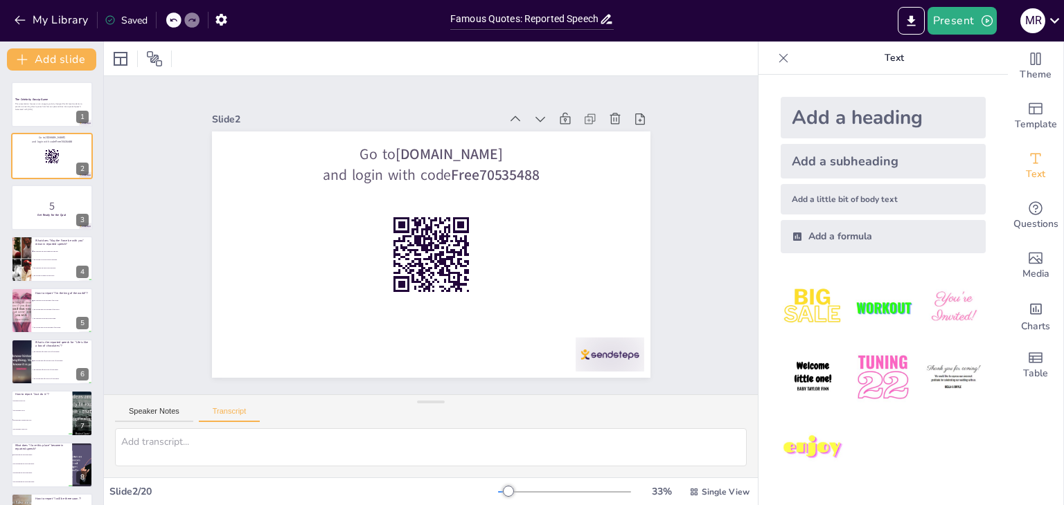
click at [780, 57] on div at bounding box center [783, 58] width 22 height 22
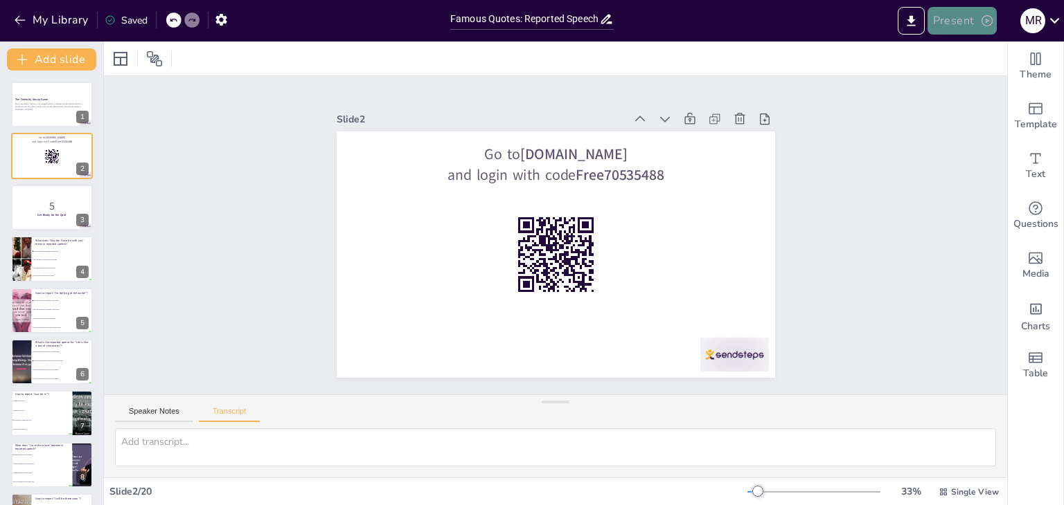
click at [953, 26] on button "Present" at bounding box center [961, 21] width 69 height 28
click at [962, 89] on li "Play presentation" at bounding box center [982, 85] width 109 height 22
